Goal: Information Seeking & Learning: Learn about a topic

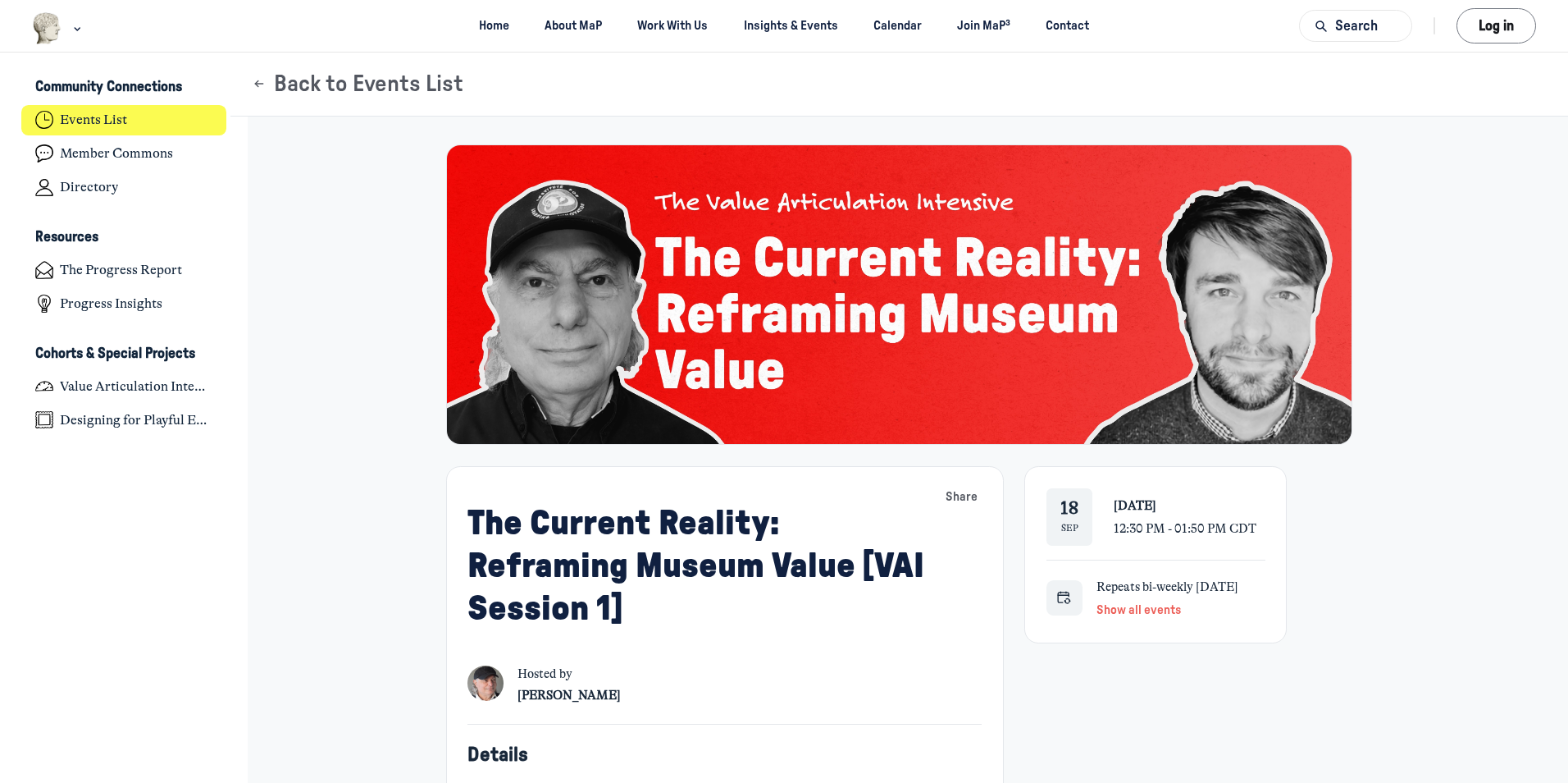
scroll to position [5363, 3224]
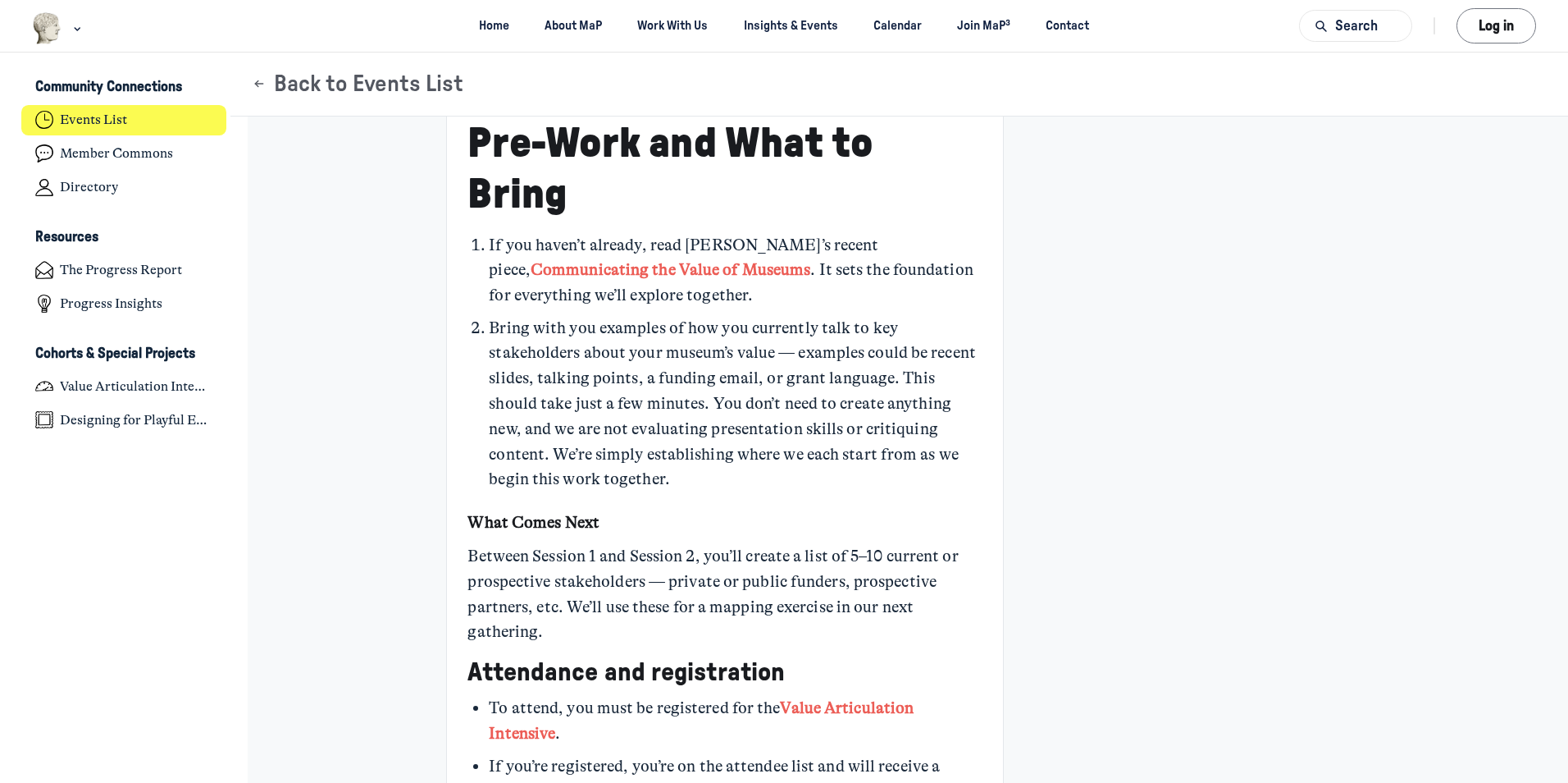
scroll to position [1290, 0]
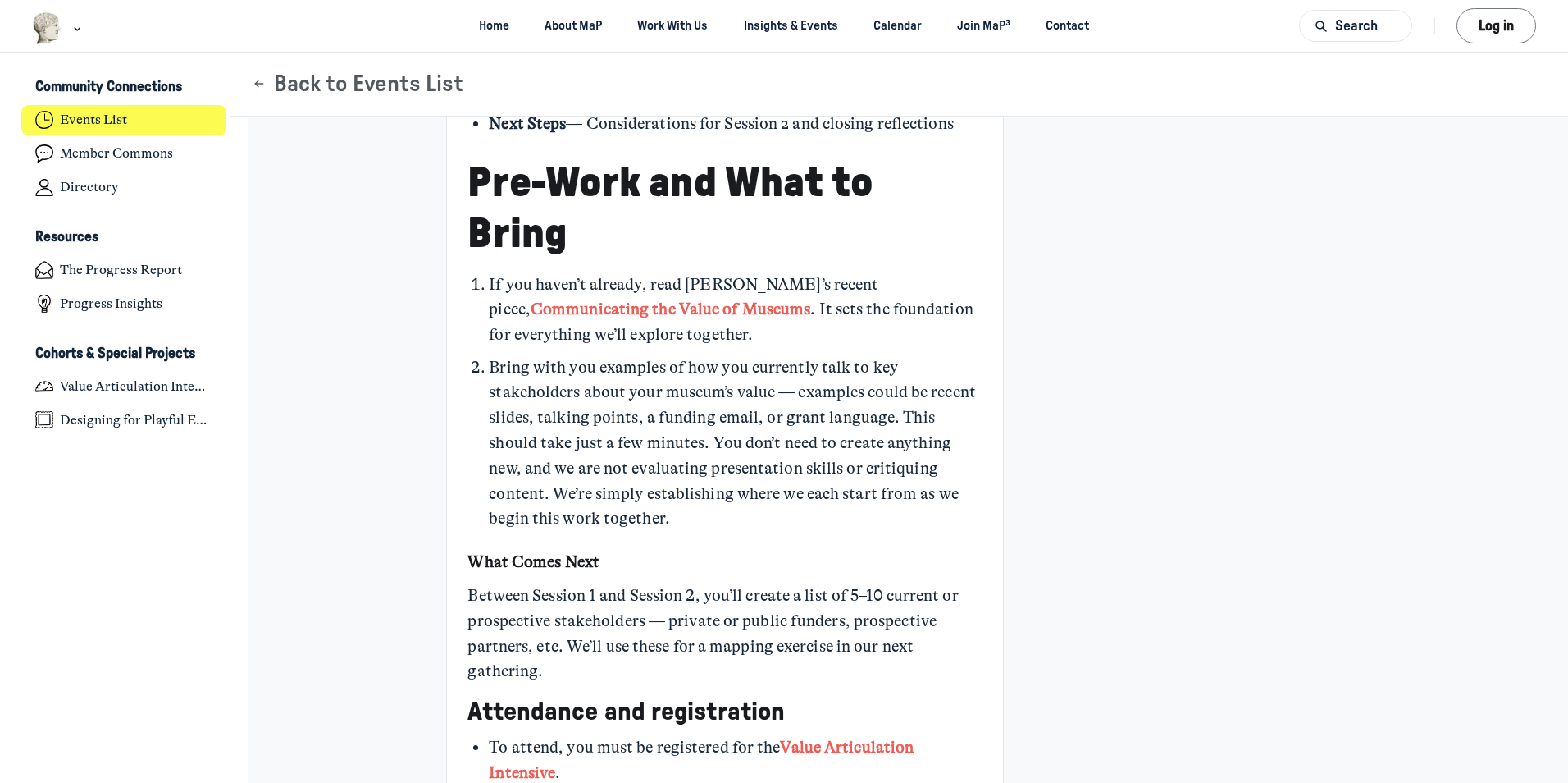
click at [530, 306] on link "Communicating the Value of Museums" at bounding box center [670, 308] width 280 height 19
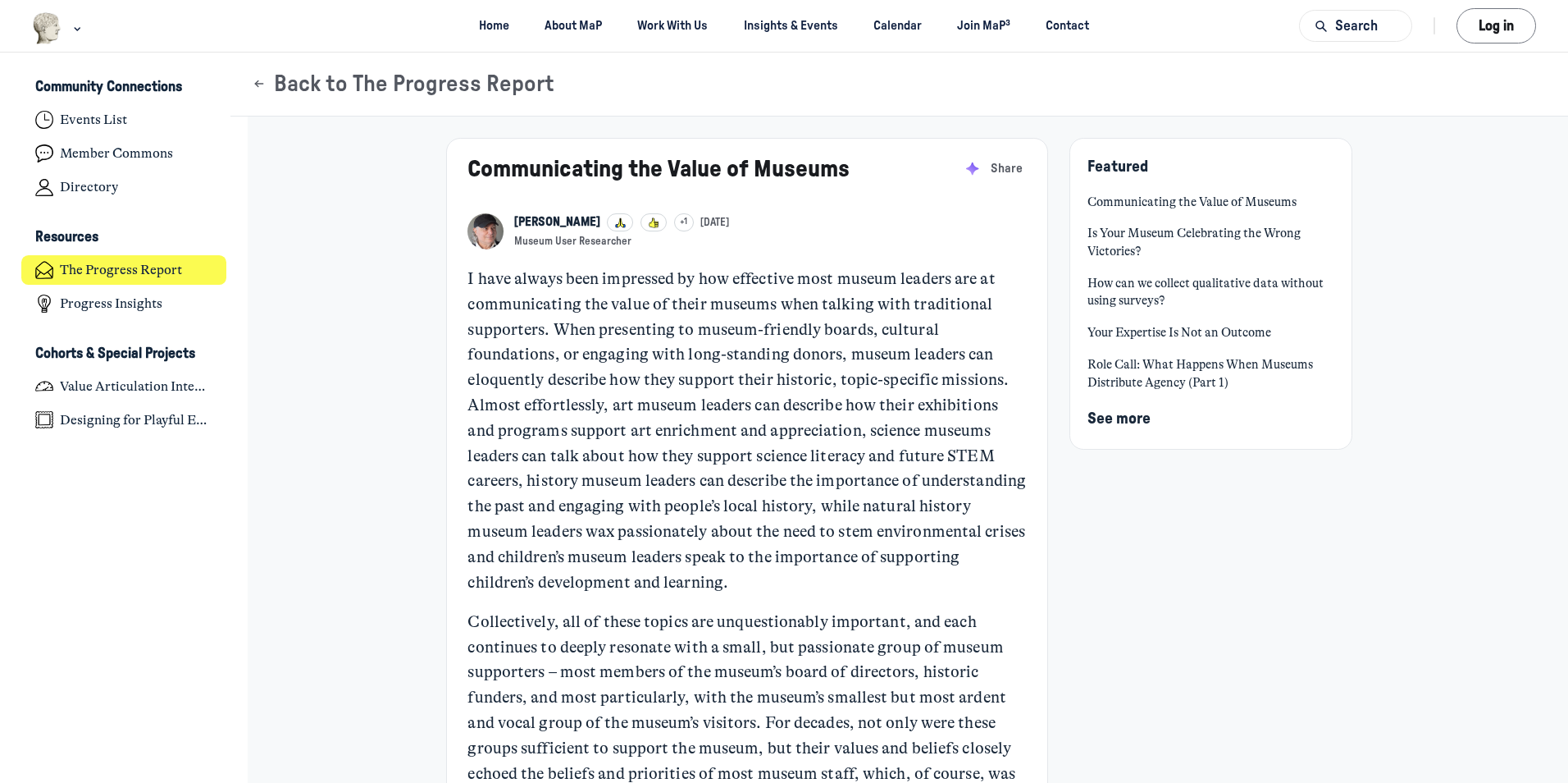
scroll to position [4373, 3224]
